Goal: Navigation & Orientation: Find specific page/section

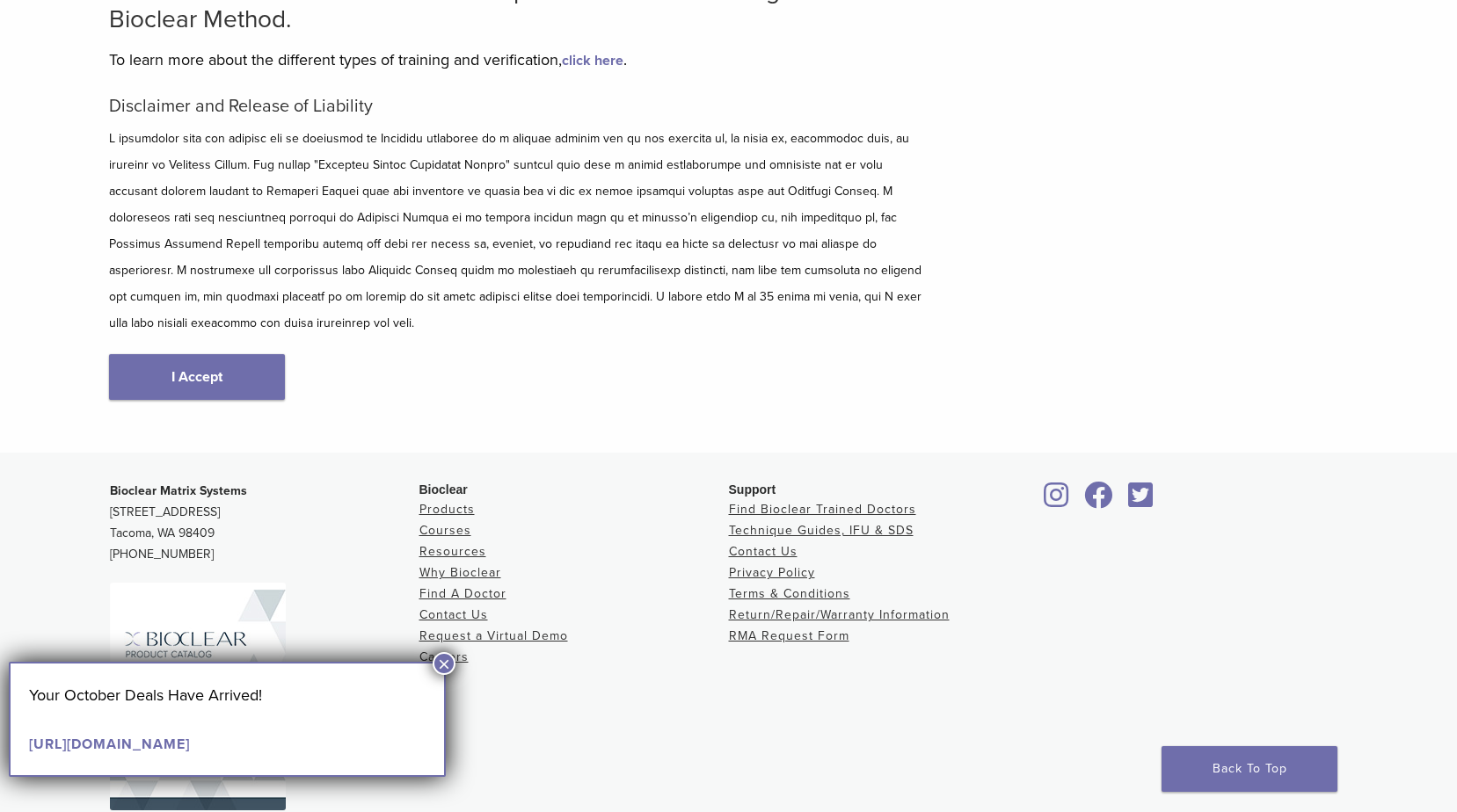
scroll to position [176, 0]
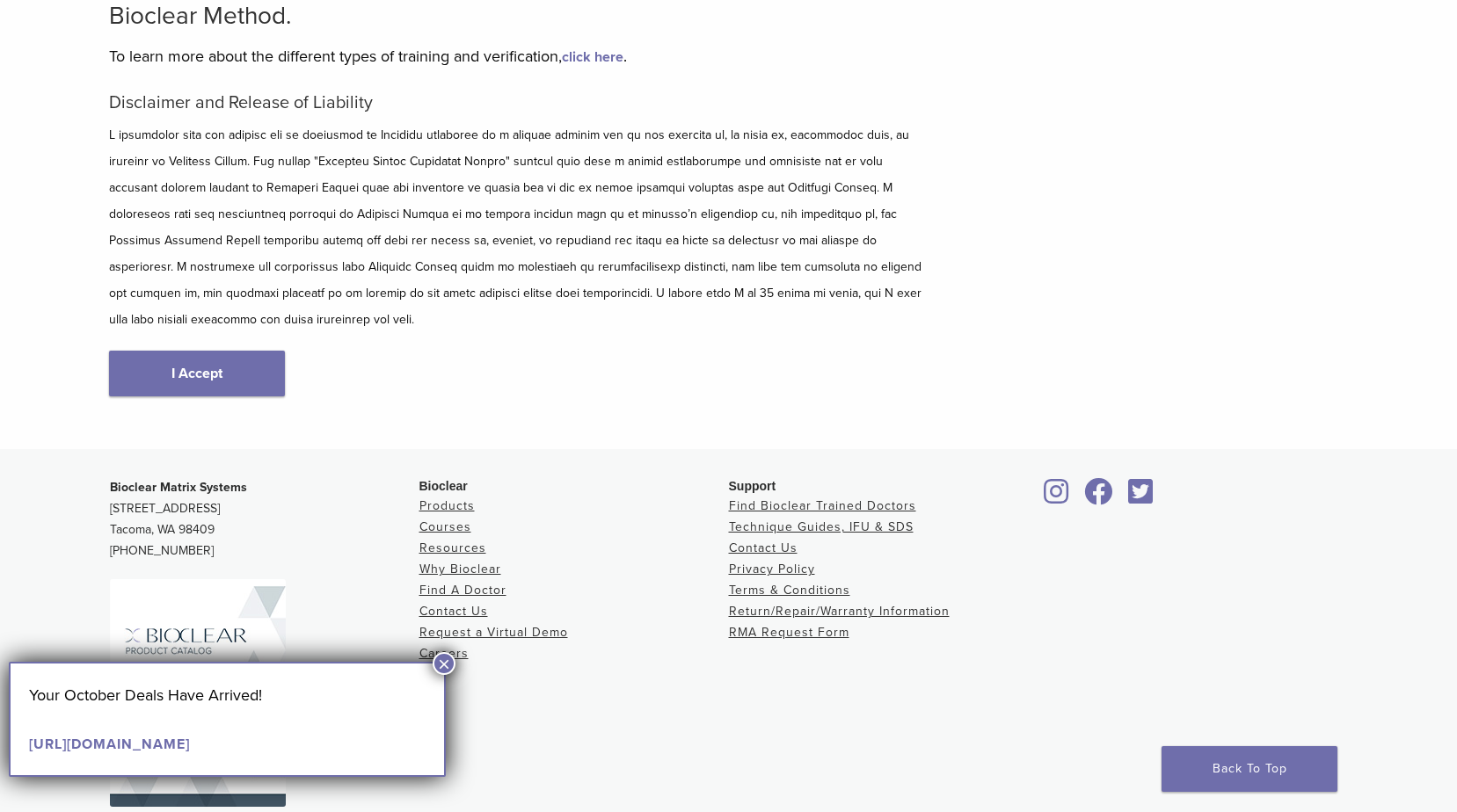
click at [446, 667] on button "×" at bounding box center [444, 664] width 23 height 23
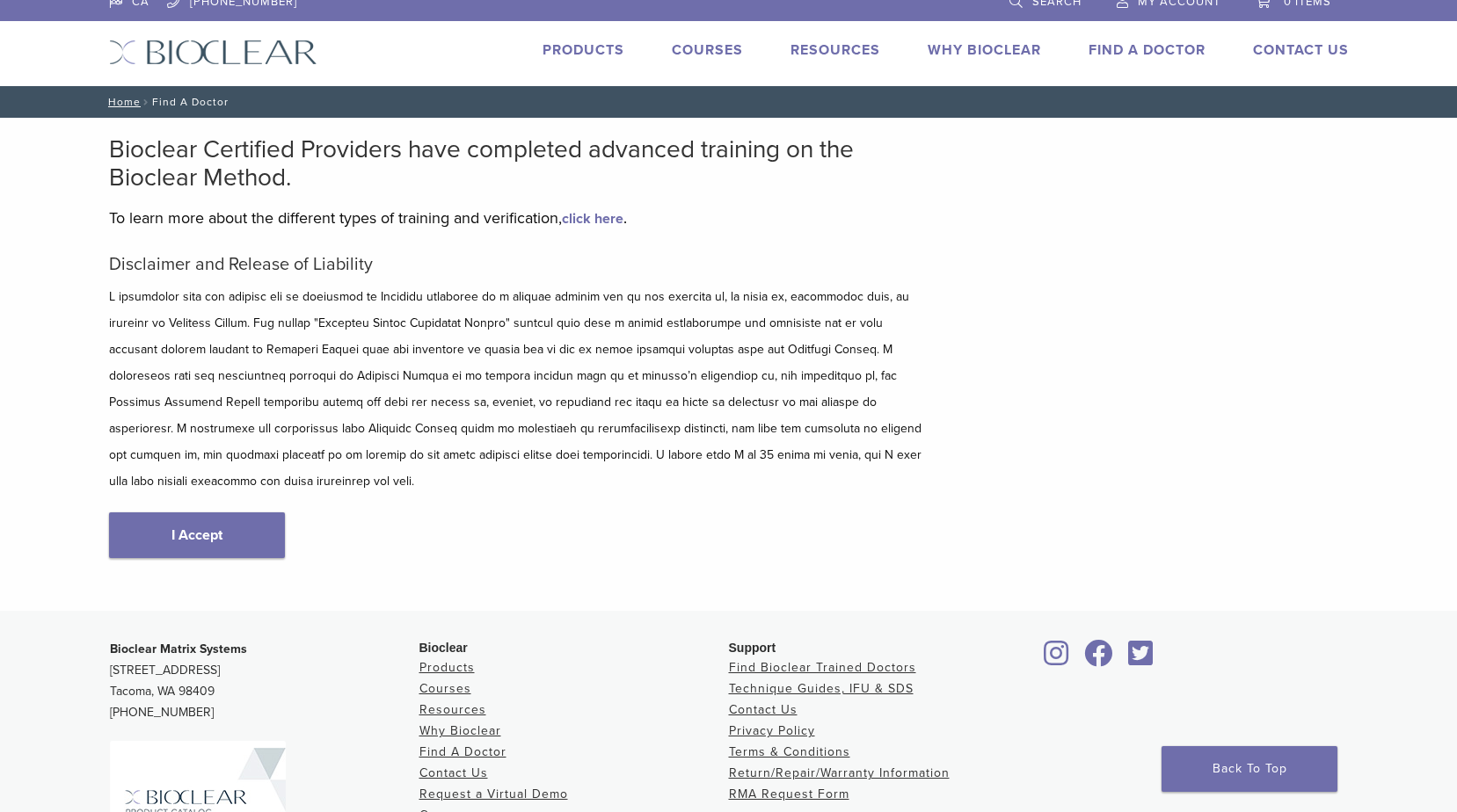
scroll to position [0, 0]
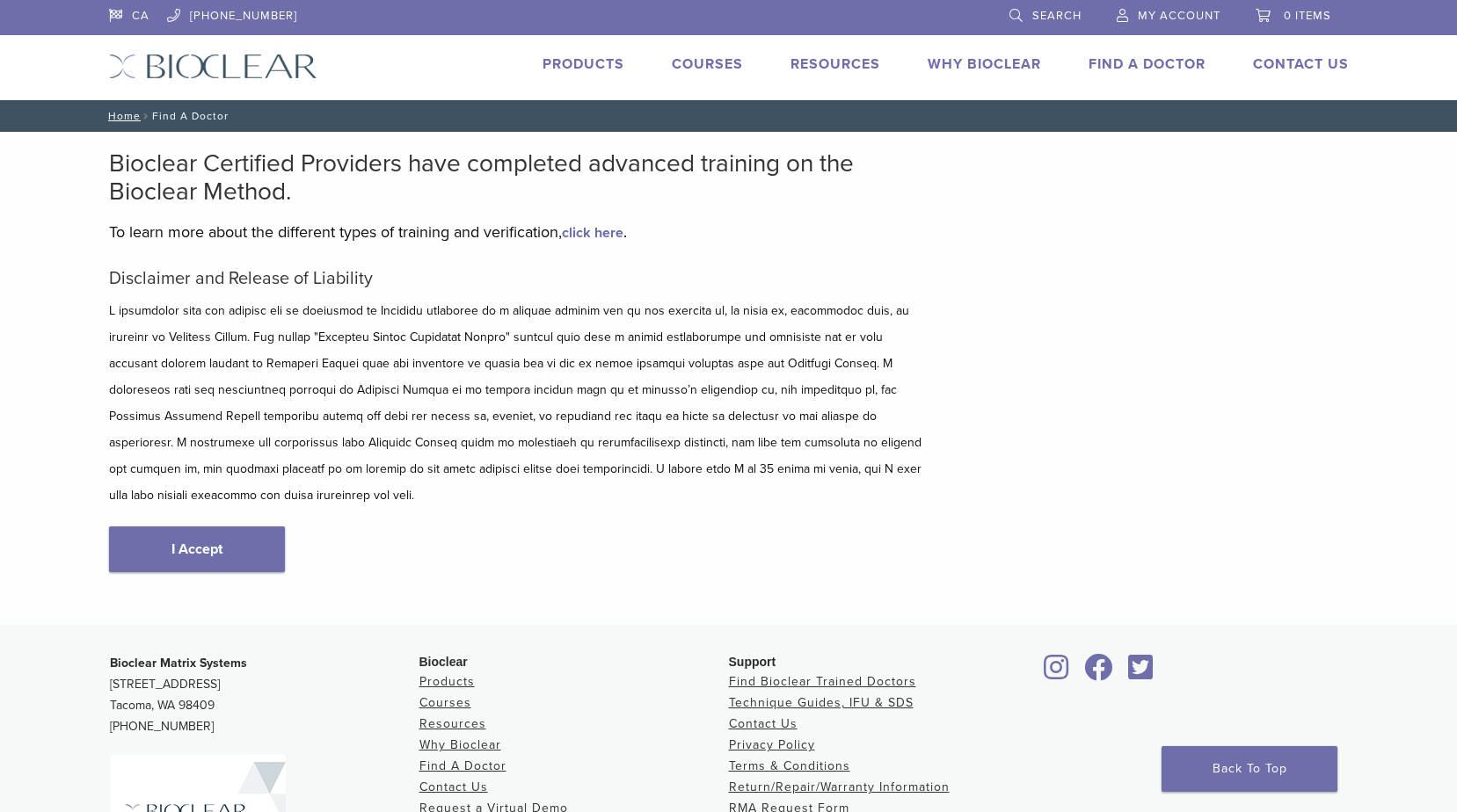
click at [592, 59] on link "Products" at bounding box center [583, 64] width 82 height 18
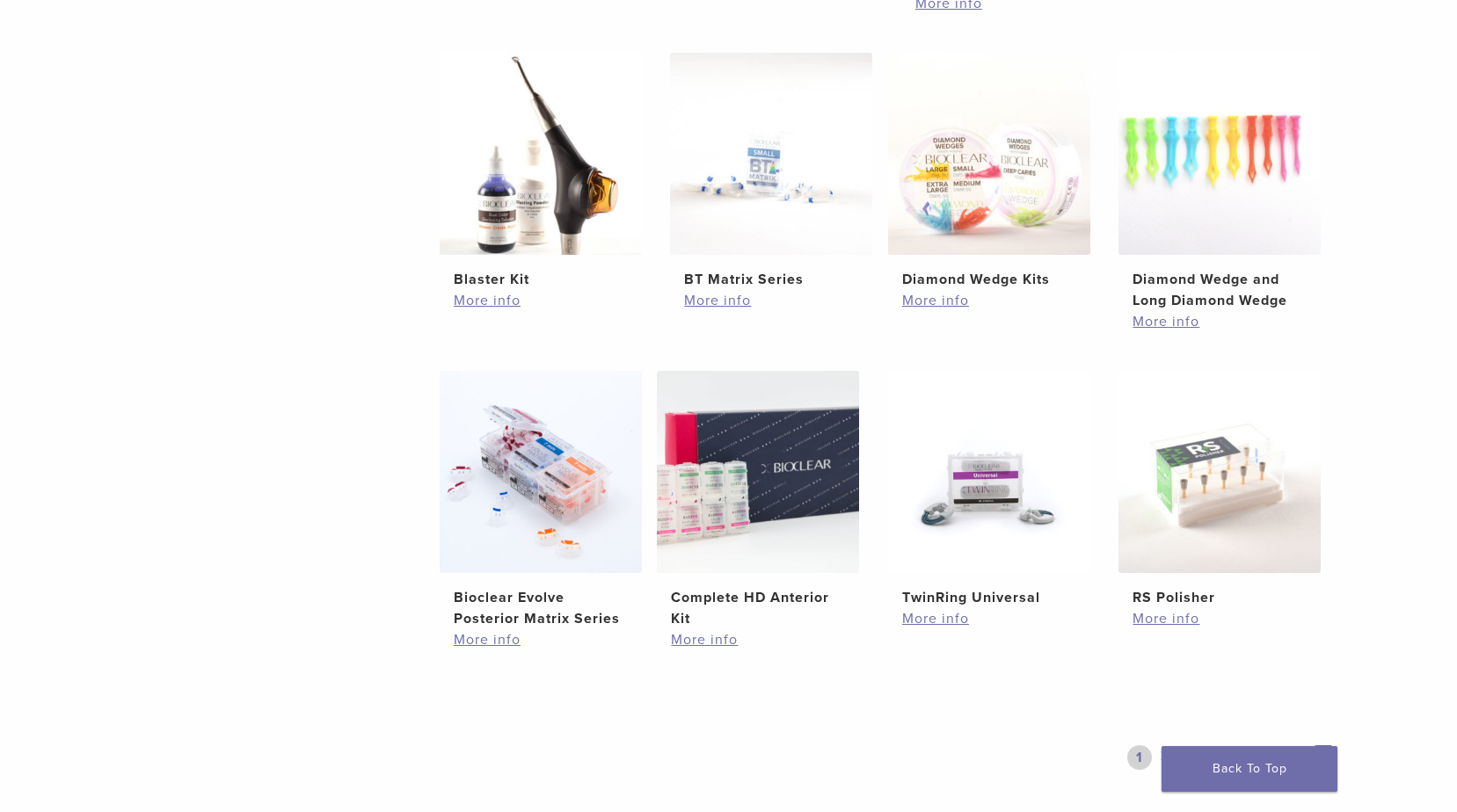
scroll to position [1463, 0]
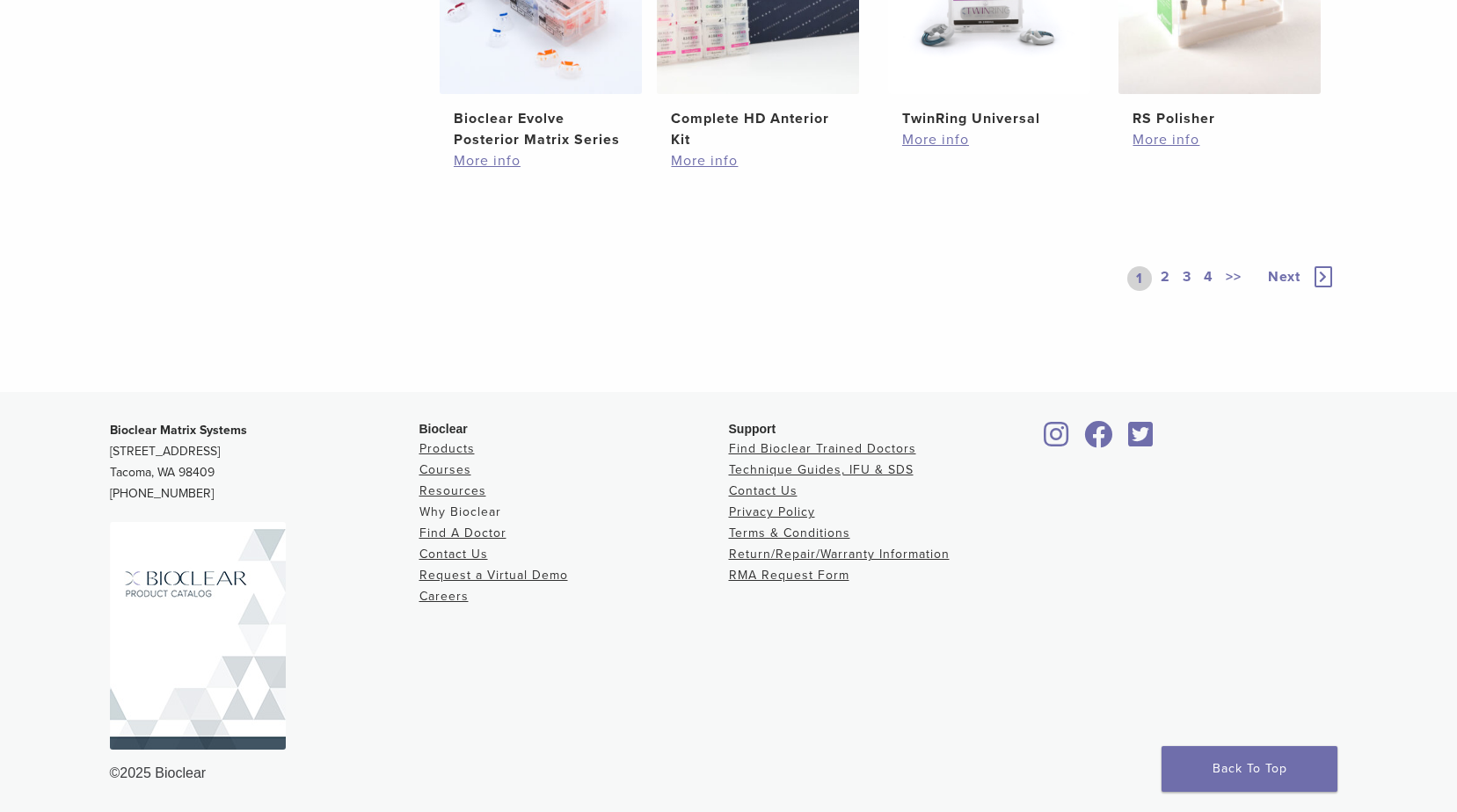
click at [456, 514] on link "Why Bioclear" at bounding box center [460, 512] width 82 height 15
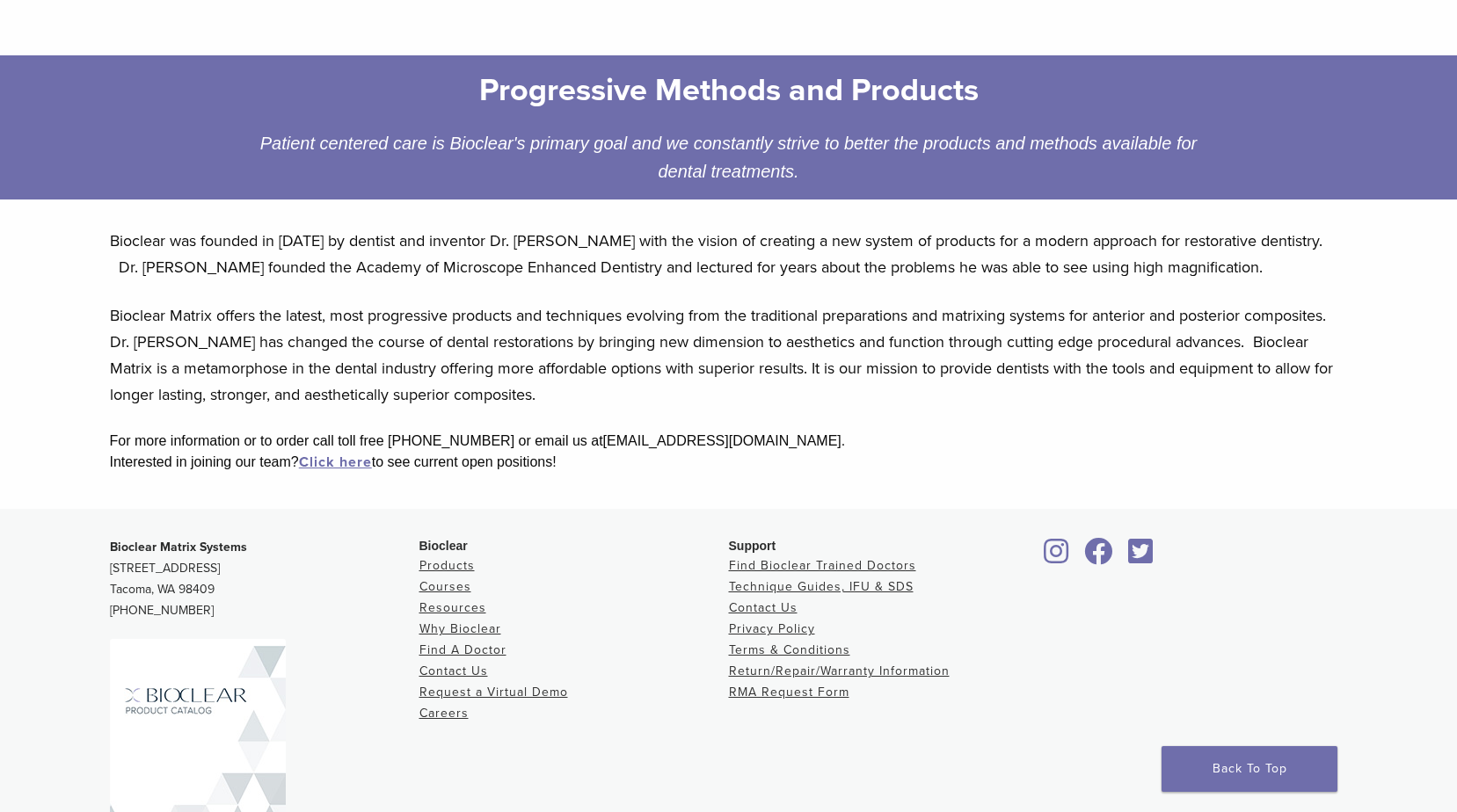
scroll to position [263, 0]
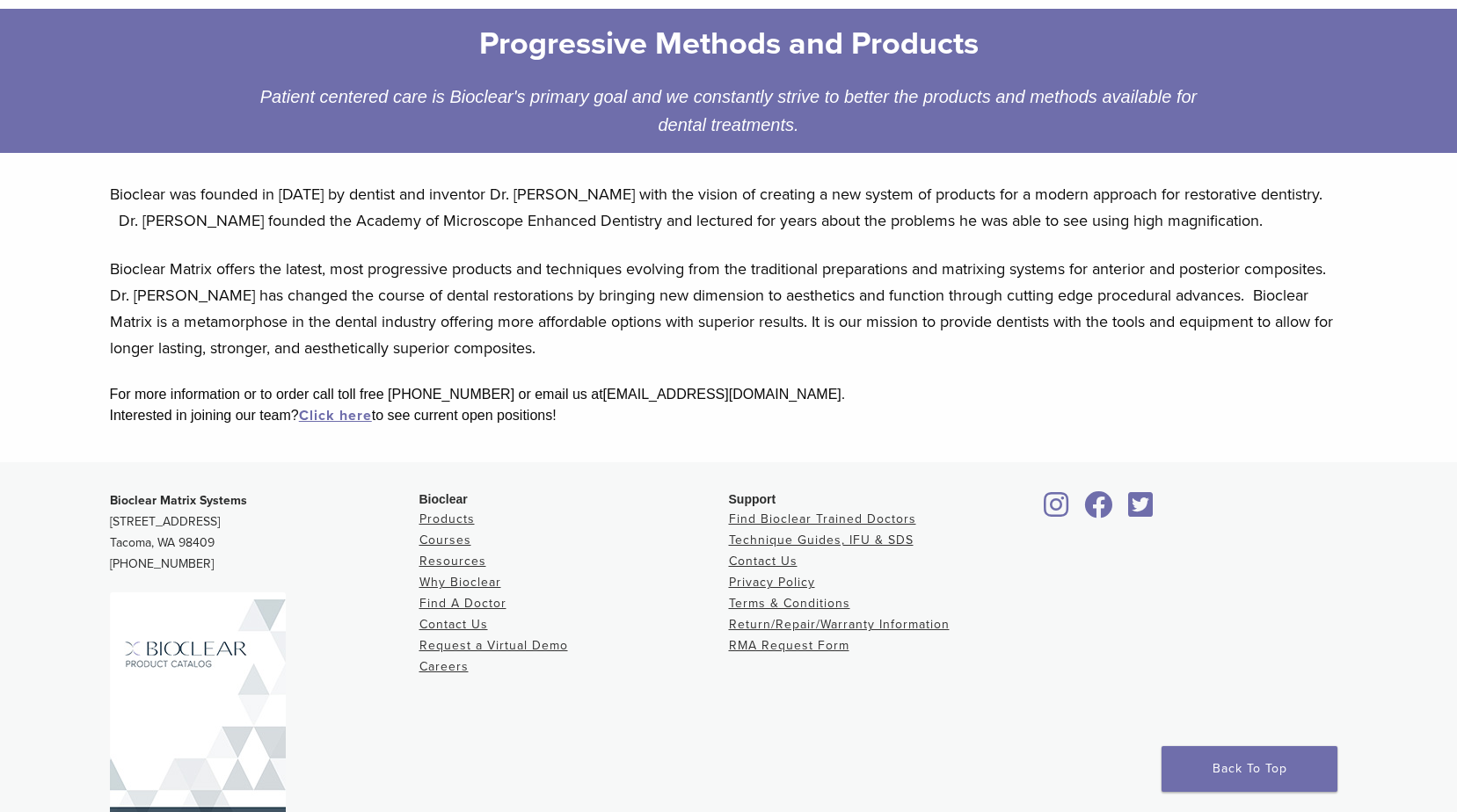
click at [1240, 411] on div "Interested in joining our team? Click here to see current open positions!" at bounding box center [728, 415] width 1238 height 21
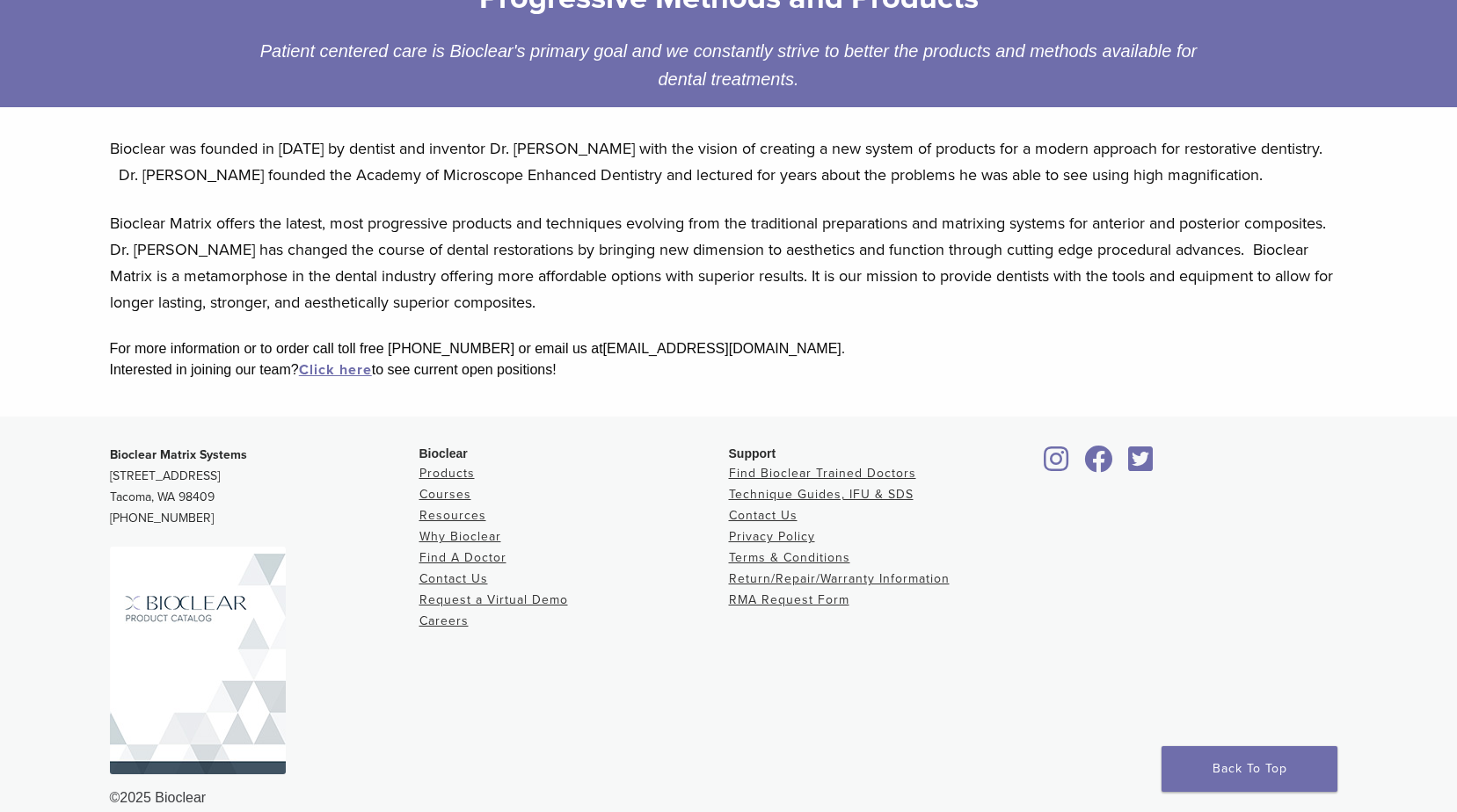
scroll to position [334, 0]
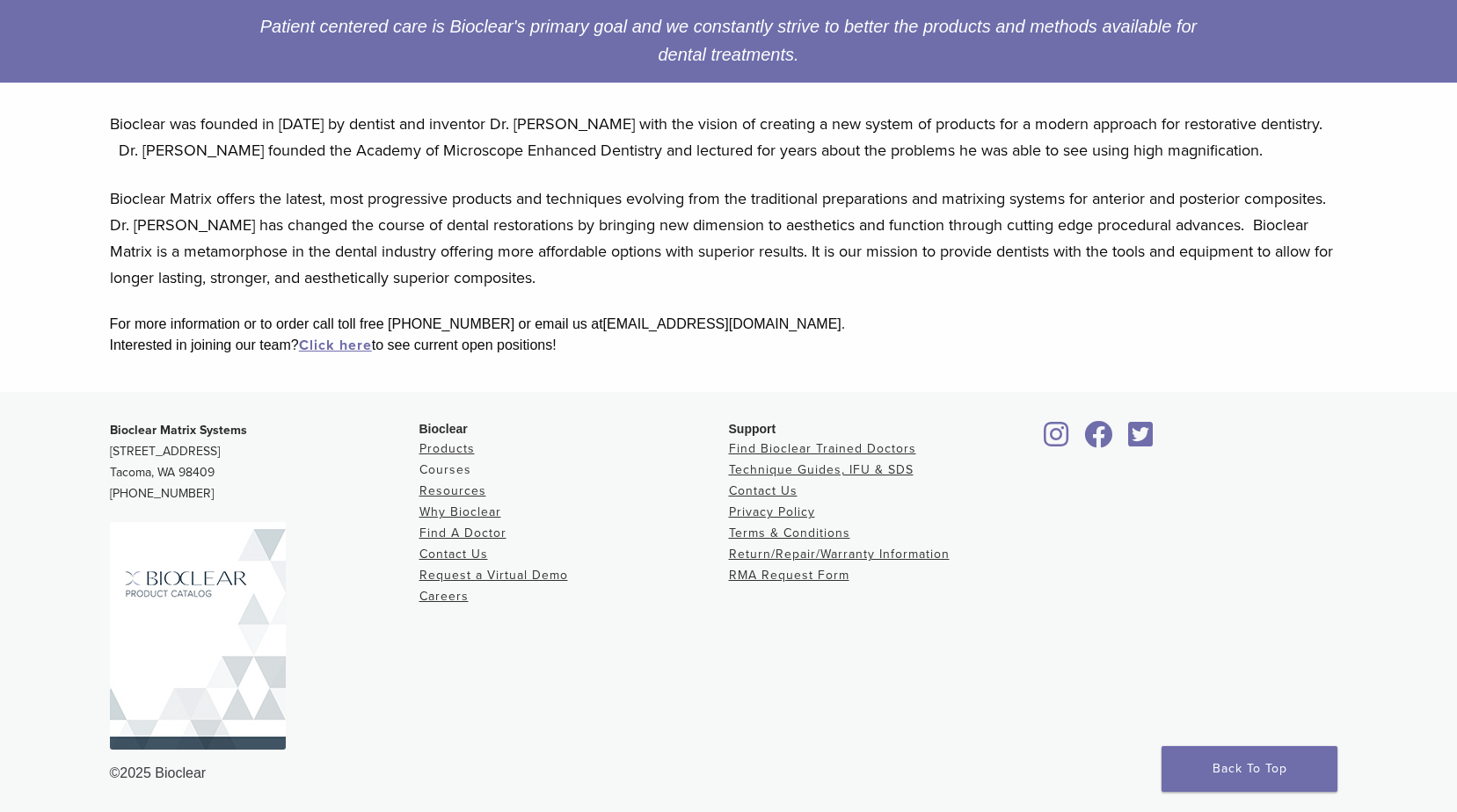
click at [463, 465] on link "Courses" at bounding box center [445, 470] width 52 height 15
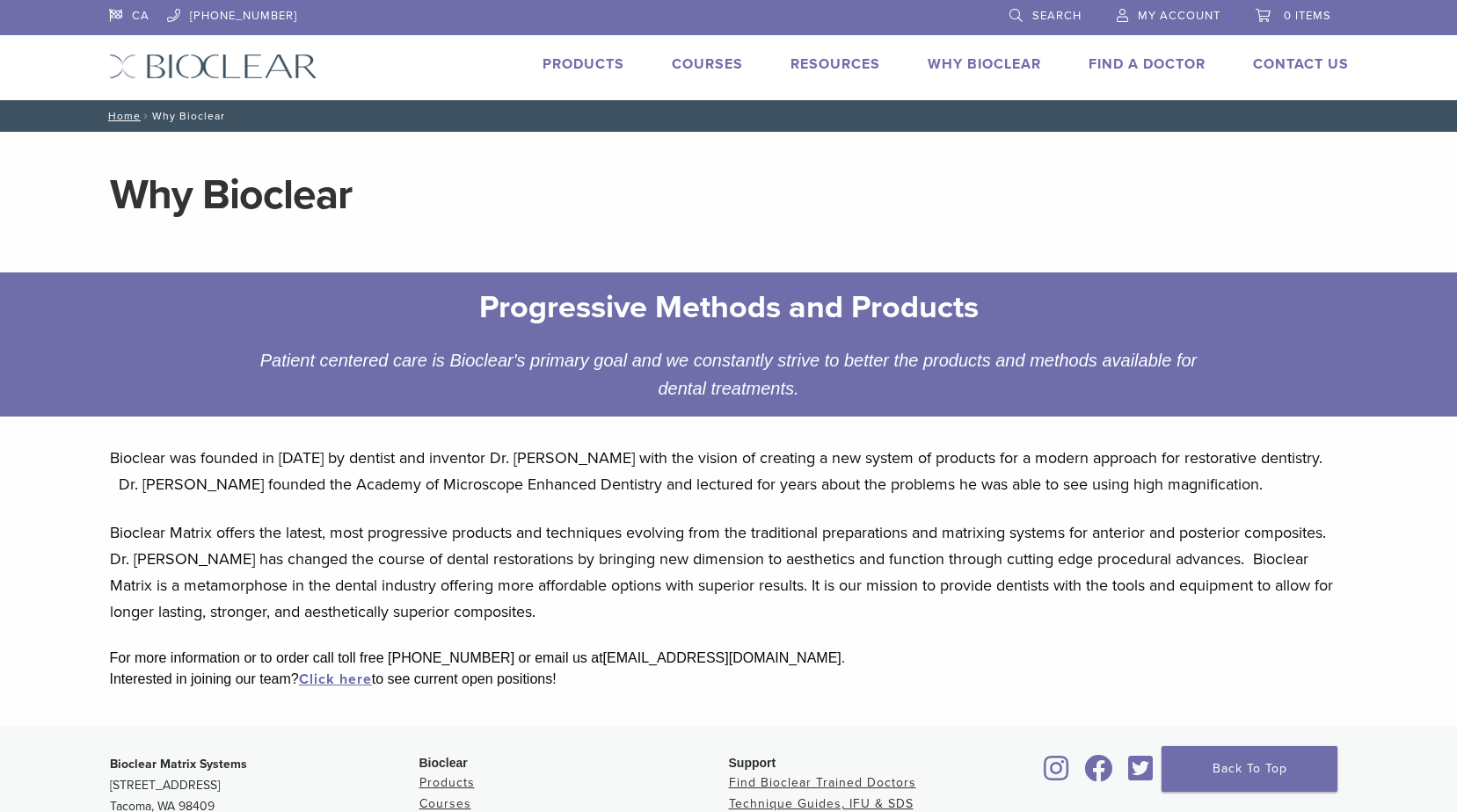
scroll to position [334, 0]
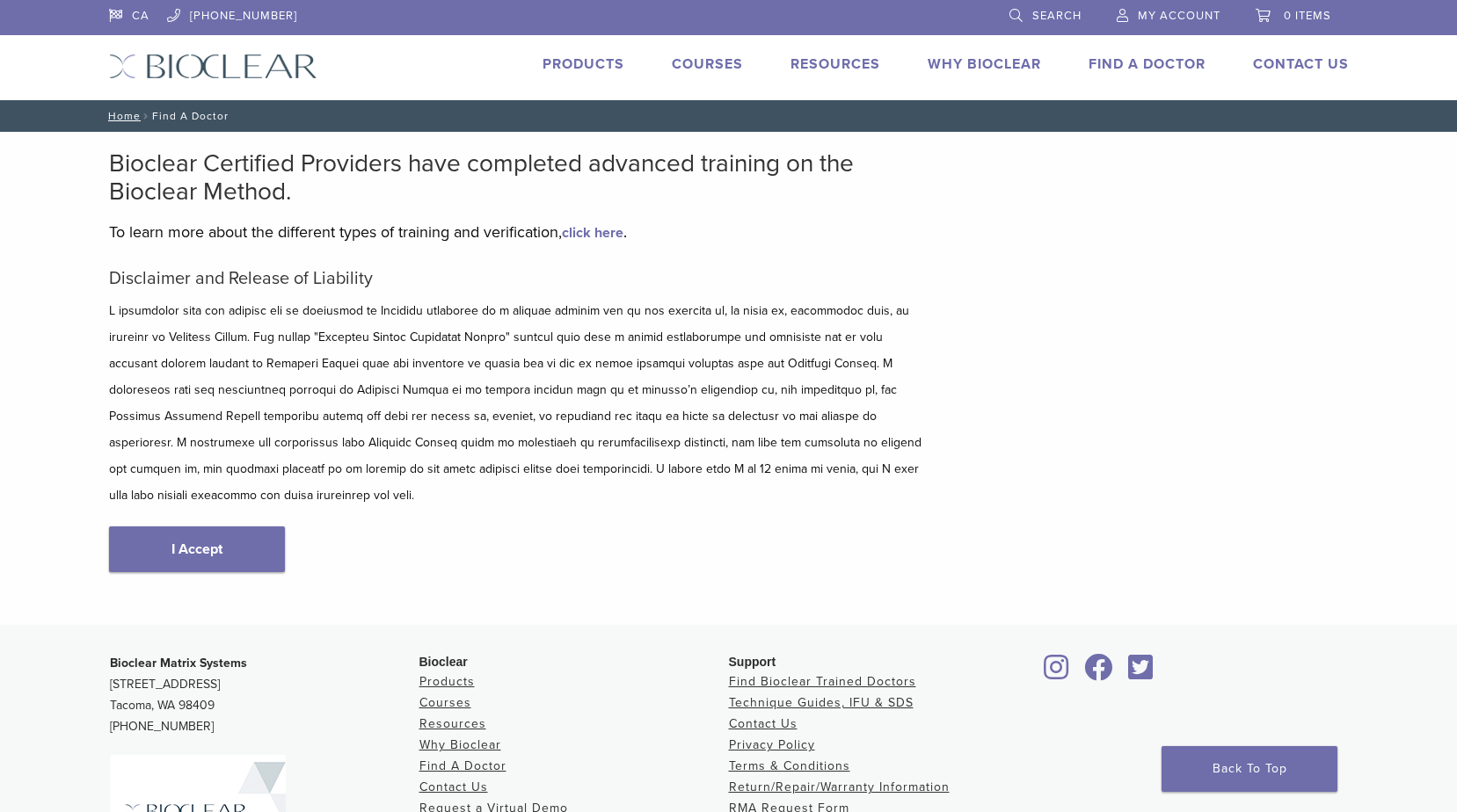
click at [1114, 66] on link "Find A Doctor" at bounding box center [1147, 64] width 117 height 18
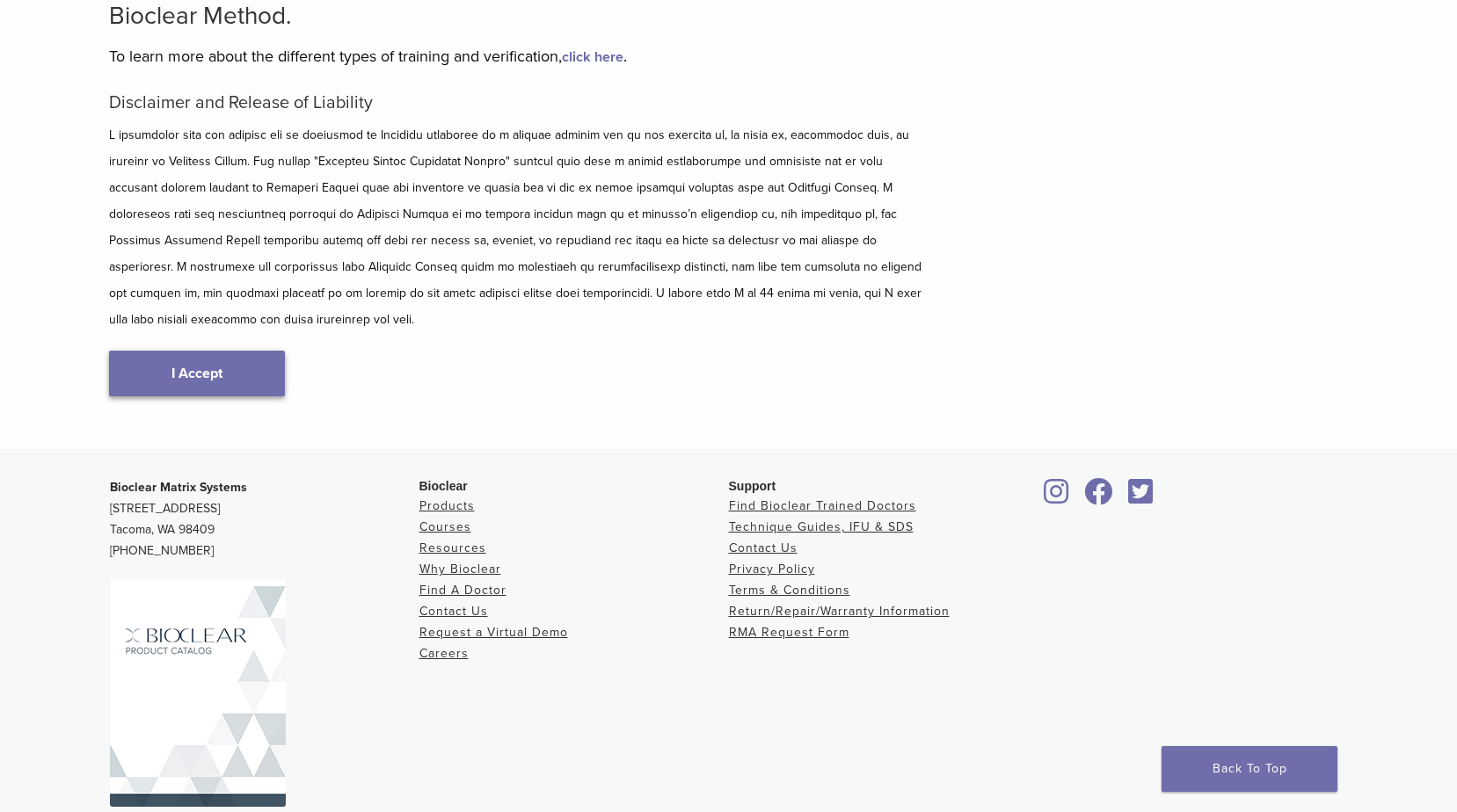
click at [187, 350] on link "I Accept" at bounding box center [196, 373] width 176 height 45
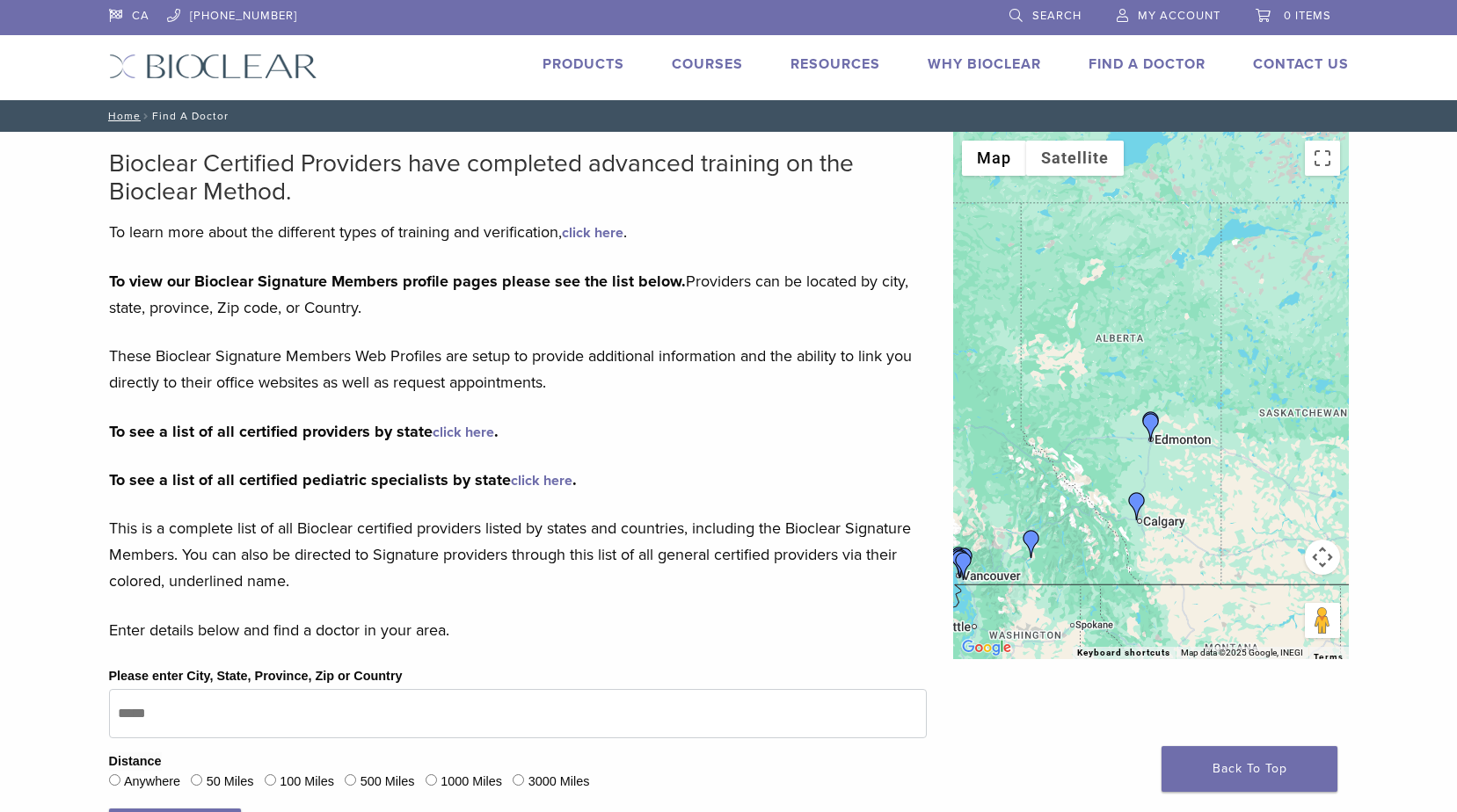
drag, startPoint x: 1129, startPoint y: 347, endPoint x: 1022, endPoint y: 465, distance: 159.3
click at [1022, 465] on div at bounding box center [1150, 396] width 396 height 528
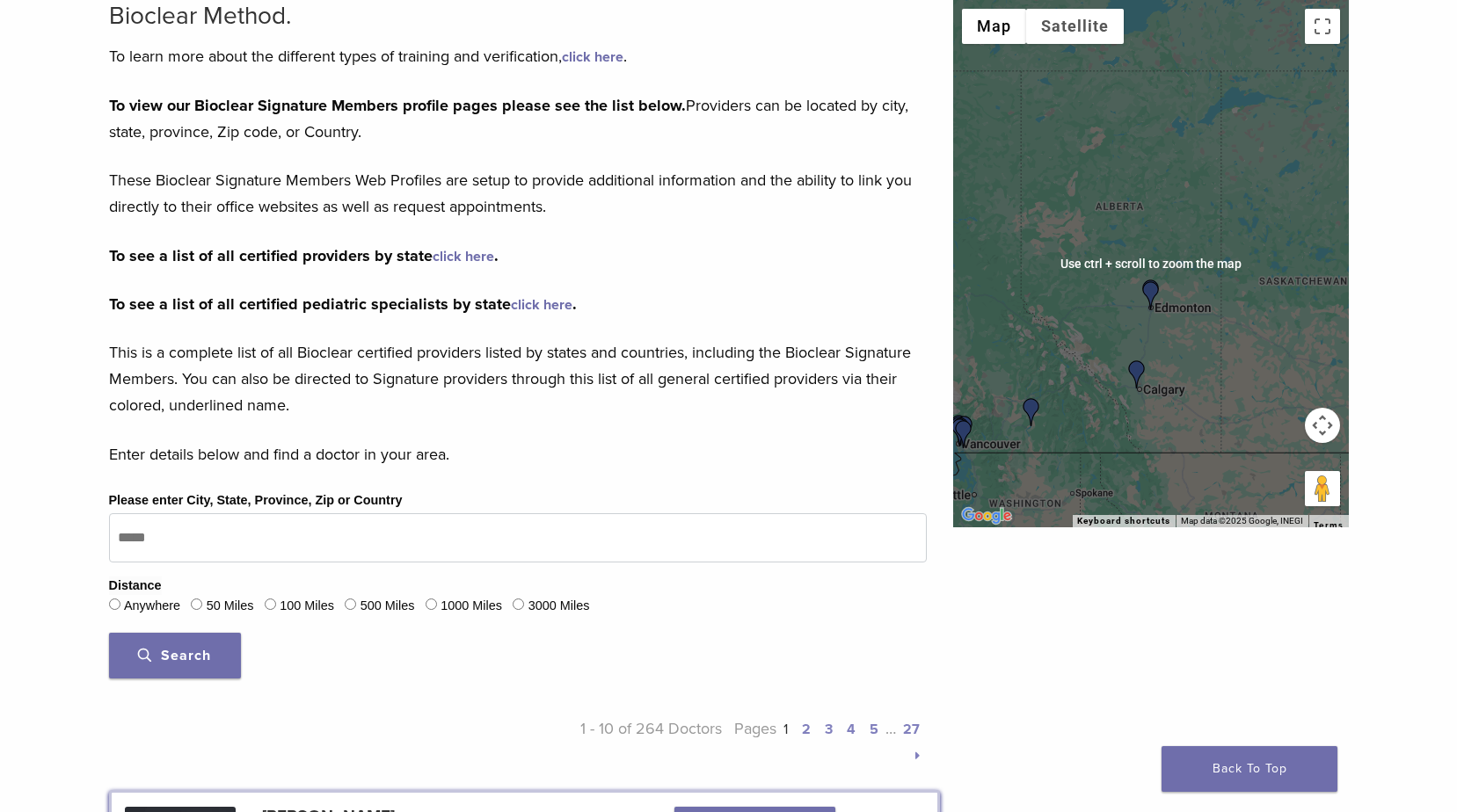
scroll to position [88, 0]
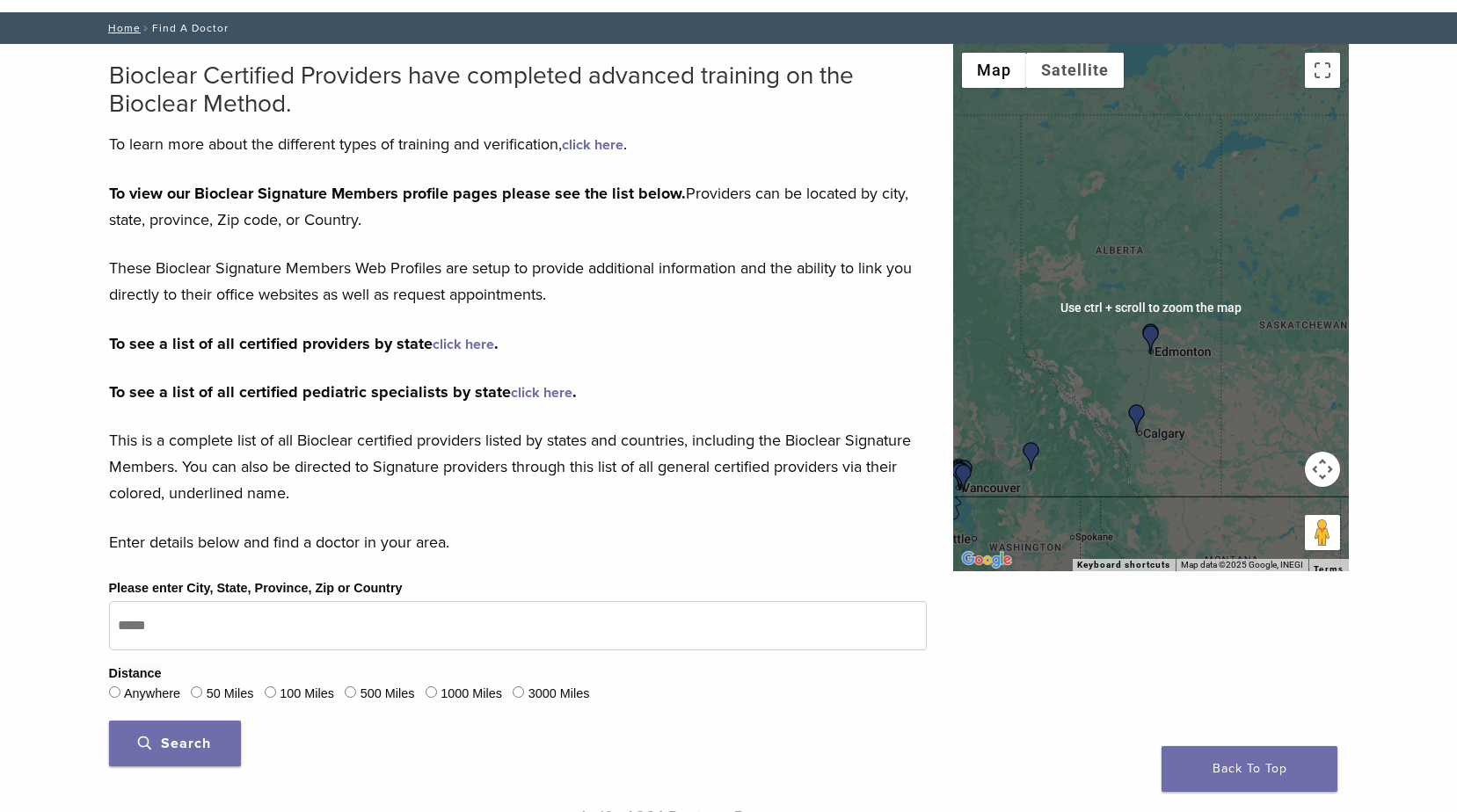
click at [1152, 333] on img "Dr. Margaret Pokroy" at bounding box center [1151, 339] width 28 height 28
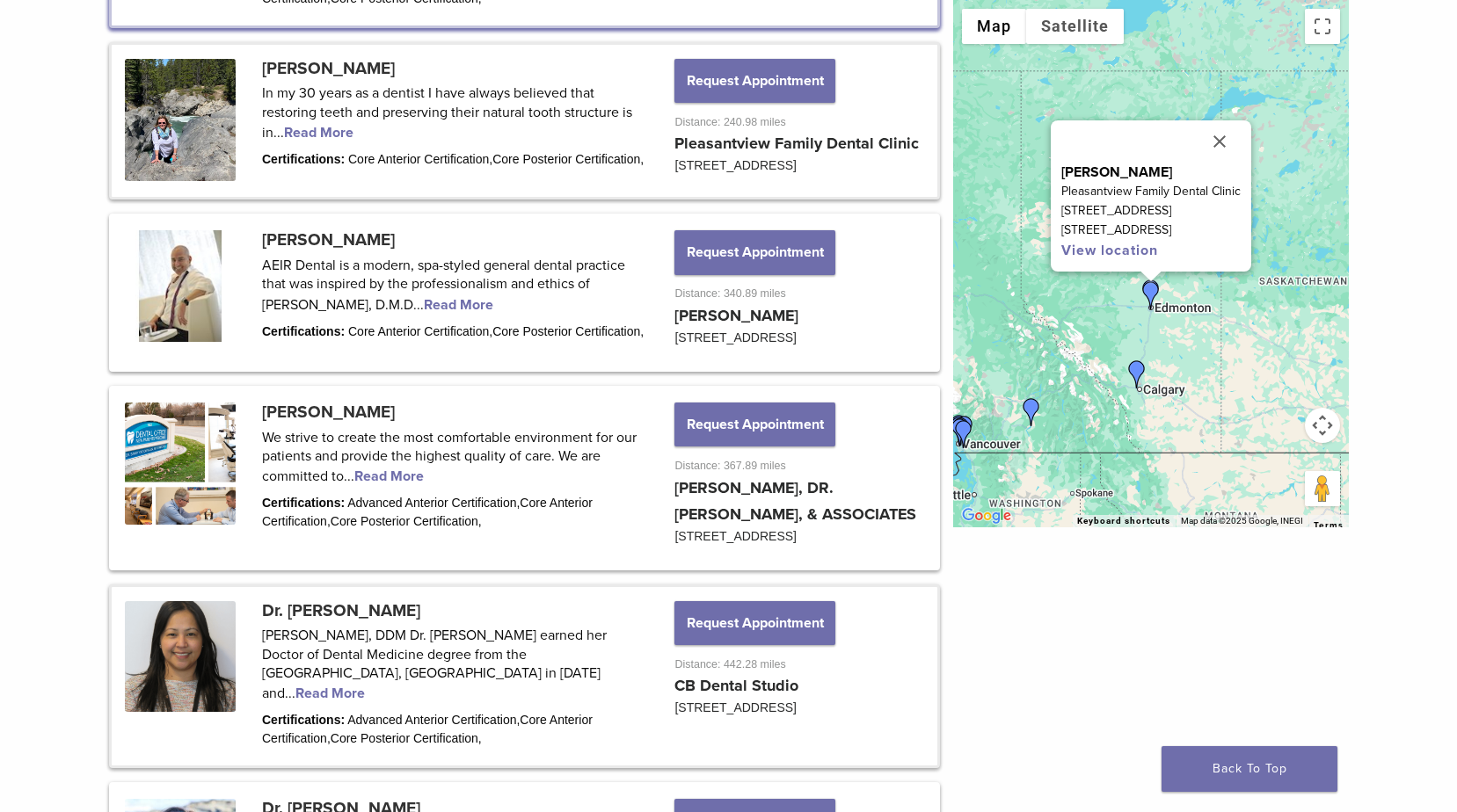
scroll to position [1165, 0]
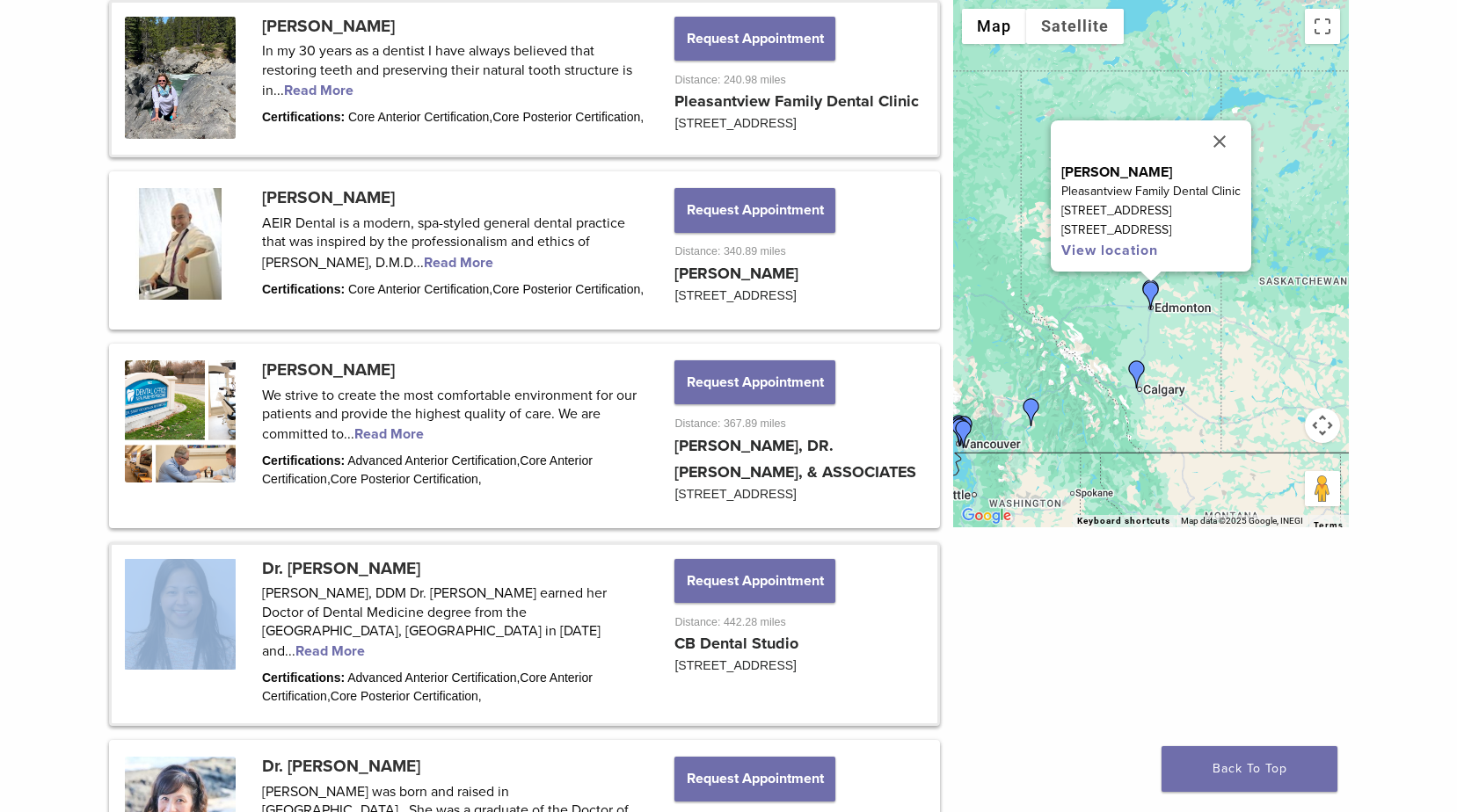
drag, startPoint x: 294, startPoint y: 557, endPoint x: 313, endPoint y: 680, distance: 124.5
click at [313, 680] on div "[PERSON_NAME] [PERSON_NAME] received his dental degree from the [GEOGRAPHIC_DAT…" at bounding box center [517, 753] width 818 height 1903
